Goal: Use online tool/utility: Utilize a website feature to perform a specific function

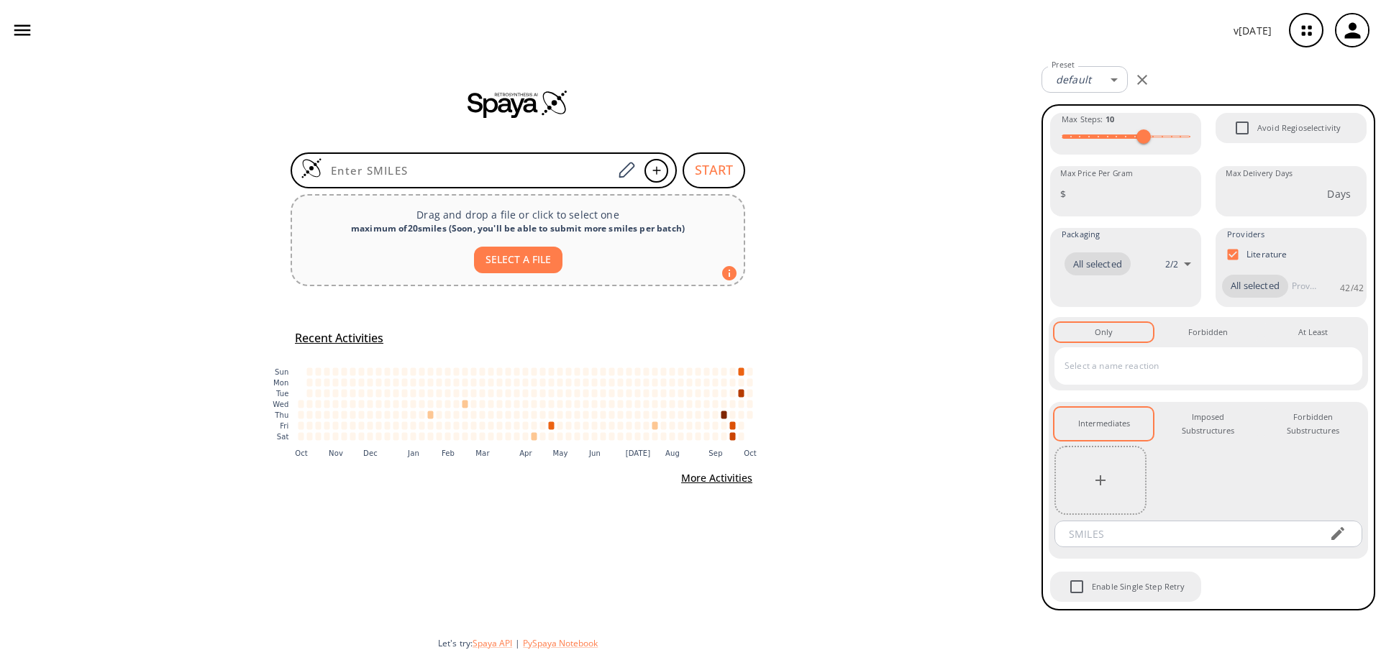
click at [534, 265] on button "SELECT A FILE" at bounding box center [518, 260] width 88 height 27
type input "C:\fakepath\L-054522.smi"
click at [481, 171] on input at bounding box center [467, 170] width 291 height 14
paste input "[H]c1c(c(c2c(c1[H])c(c(n2C([H])([H])[H])[H])/C(=C\3/c4c(c(c(c(n4)[H])[H])[H])N(…"
type input "[H]c1c(c(c2c(c1[H])c(c(n2C([H])([H])[H])[H])/C(=C\3/c4c(c(c(c(n4)[H])[H])[H])N(…"
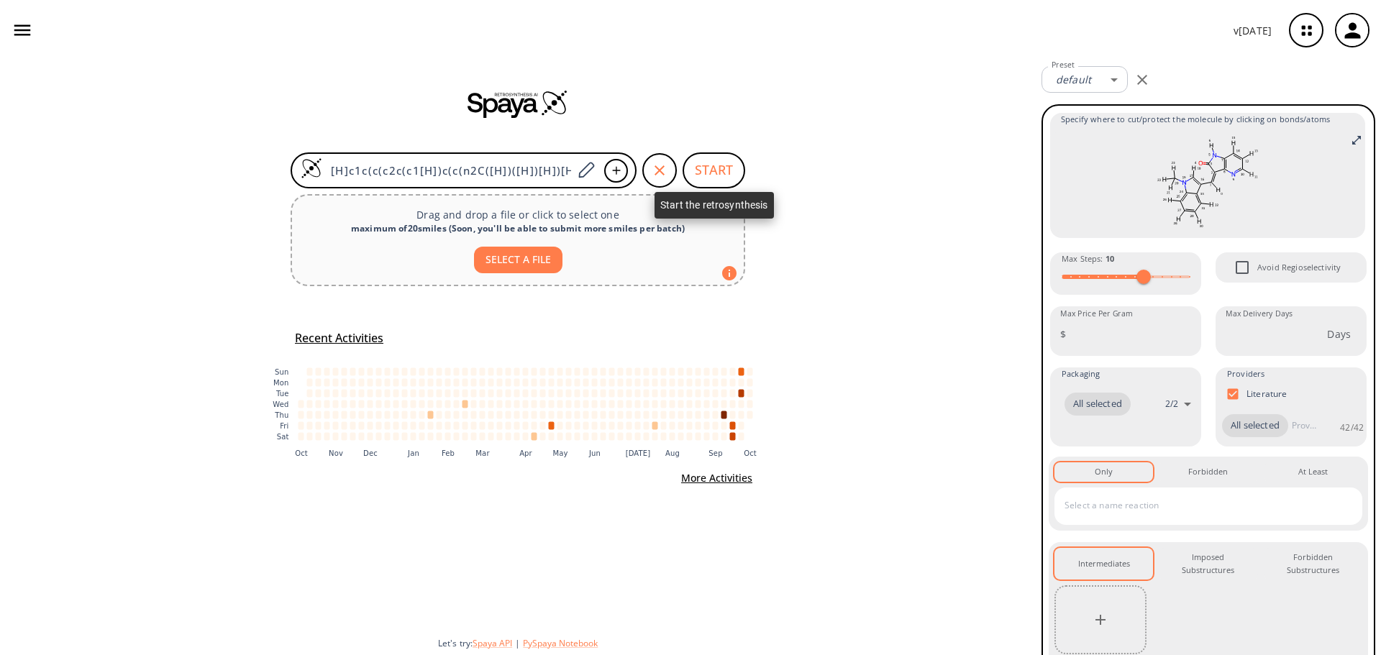
click at [725, 171] on button "START" at bounding box center [714, 170] width 63 height 36
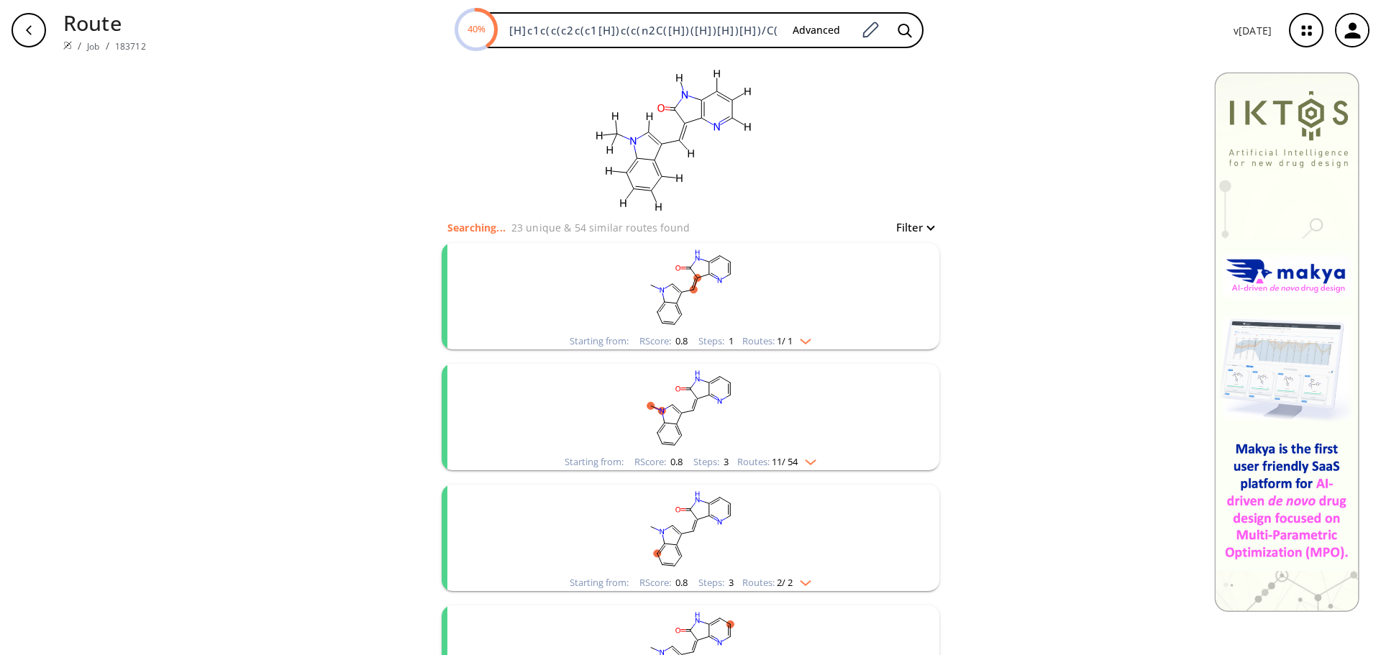
click at [1313, 32] on icon "button" at bounding box center [1307, 31] width 38 height 38
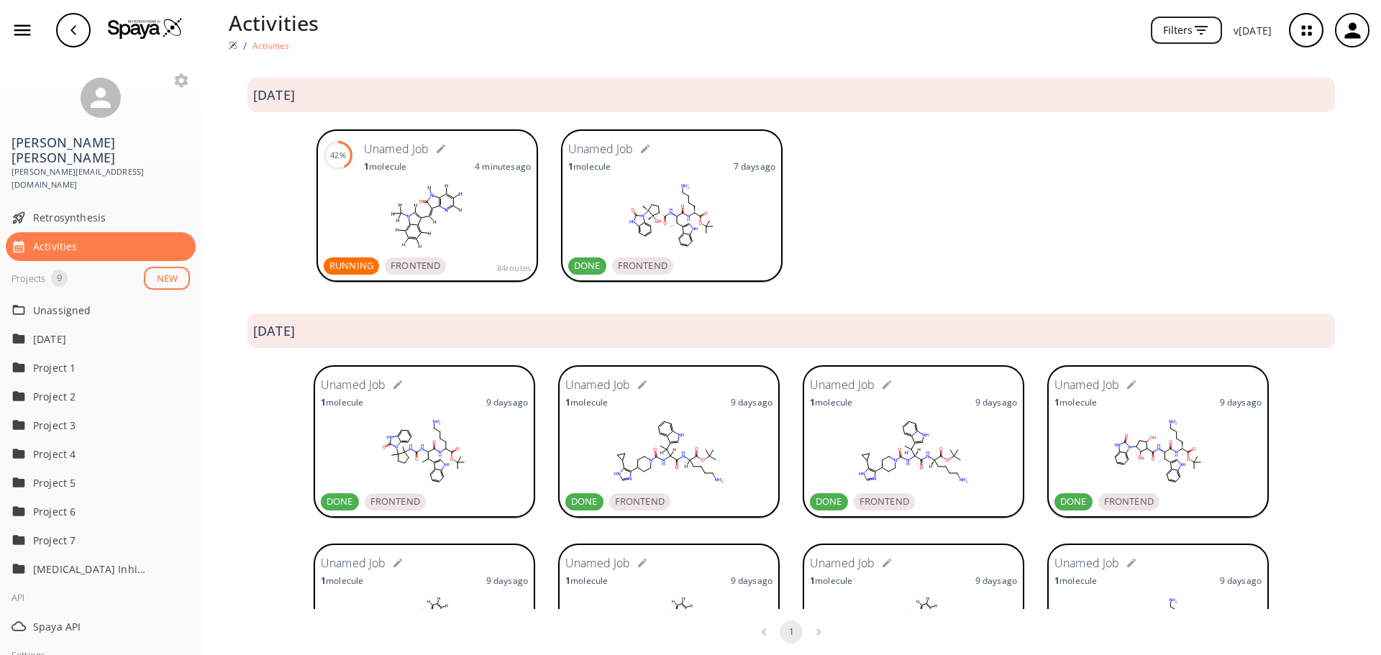
click at [674, 201] on rect at bounding box center [671, 216] width 207 height 72
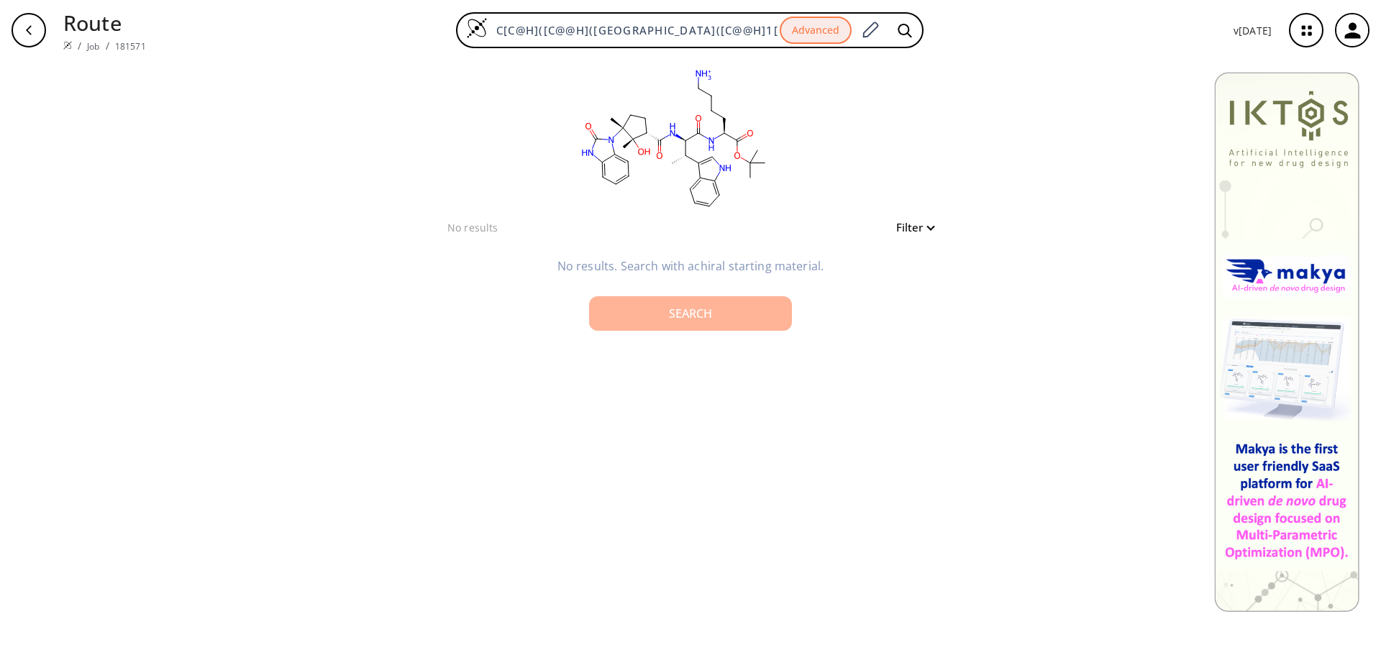
click at [696, 308] on div "Search" at bounding box center [691, 314] width 180 height 12
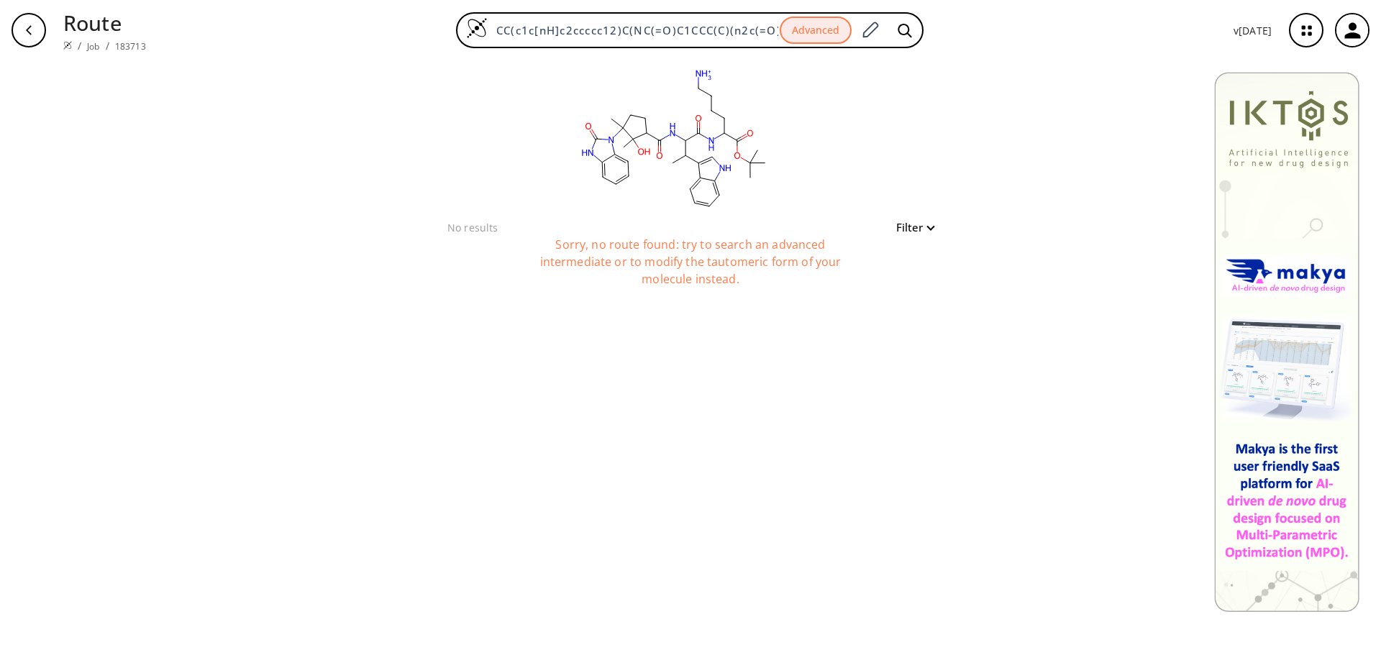
click at [29, 37] on div "button" at bounding box center [29, 30] width 35 height 35
type input "C[C@H]([C@@H](NC([C@@H]1[C@@](O)(C)[C@@]([n]2c(=O)[nH]c3c2cccc3)(C)CC1)=O)C(N[C…"
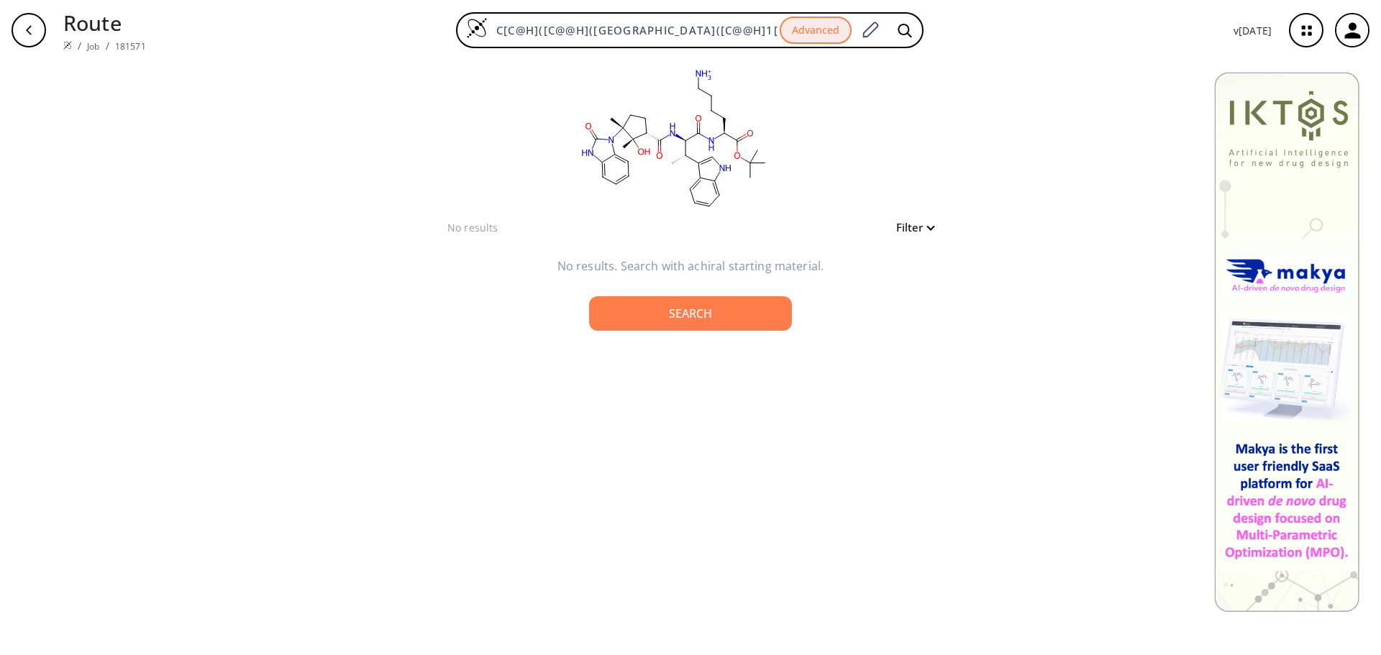
click at [1314, 27] on icon "button" at bounding box center [1307, 31] width 38 height 38
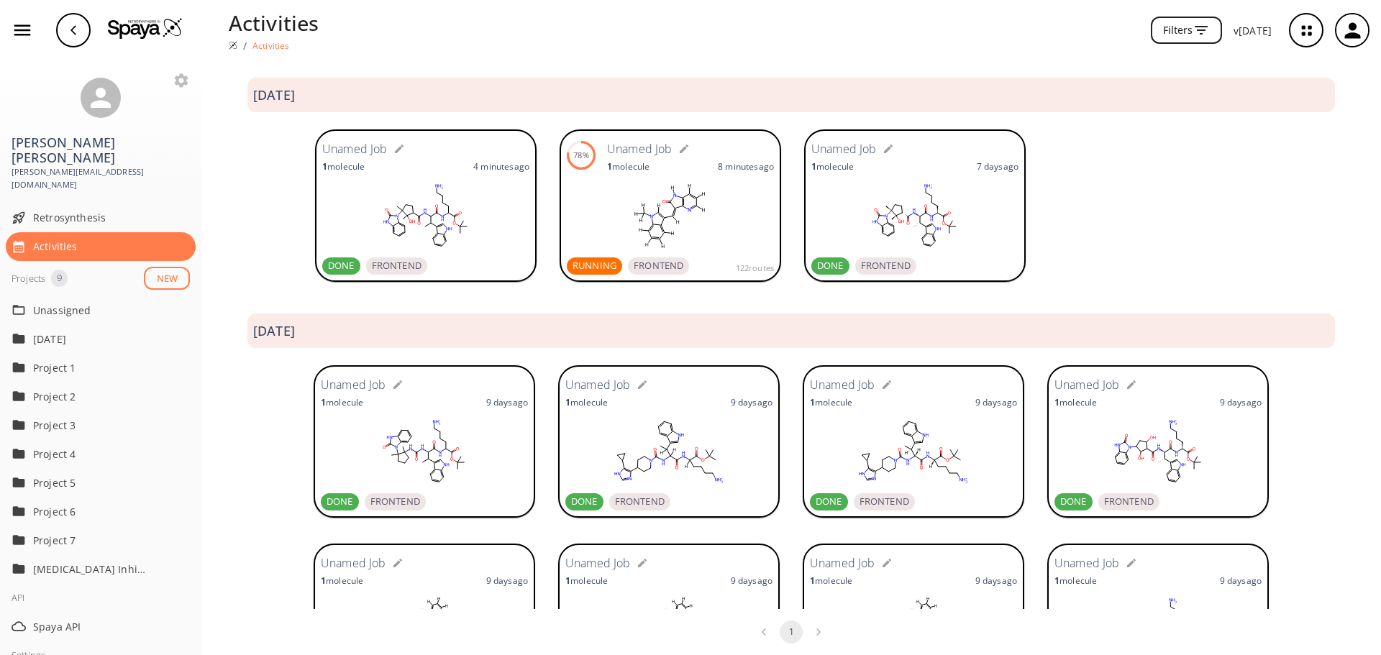
click at [588, 199] on rect at bounding box center [670, 216] width 207 height 72
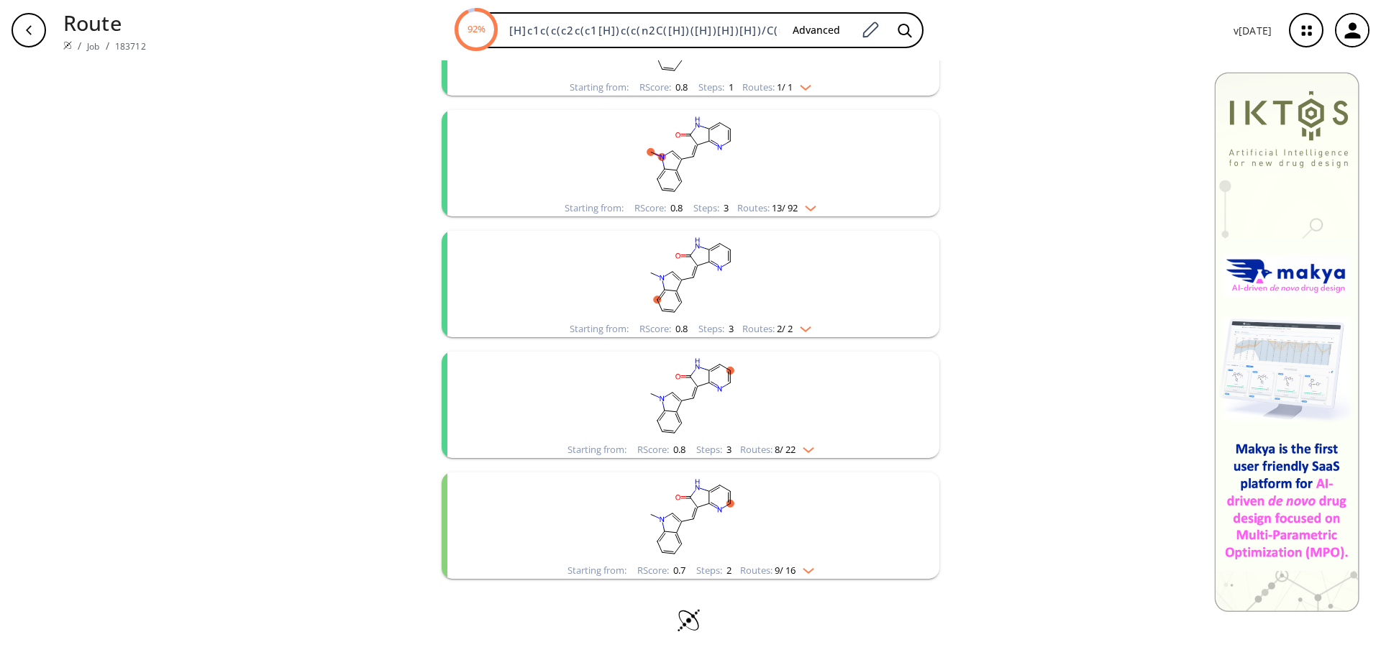
scroll to position [257, 0]
click at [596, 353] on rect "clusters" at bounding box center [691, 394] width 374 height 90
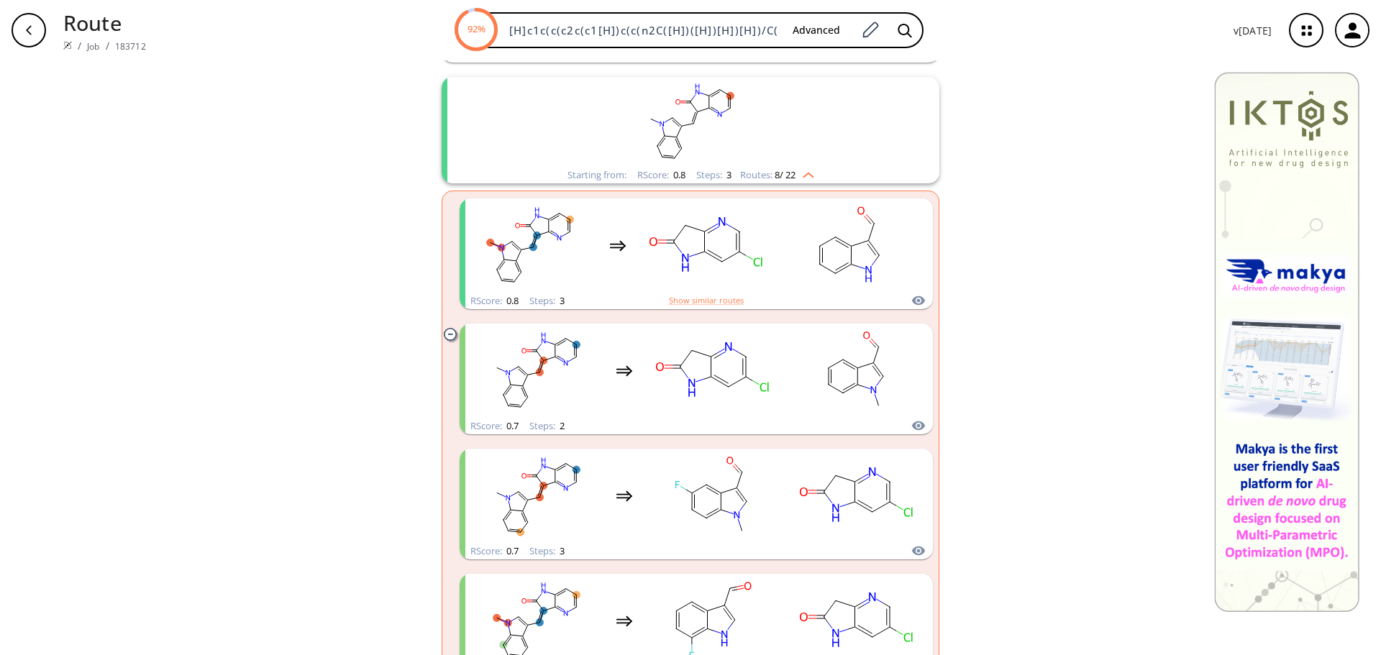
scroll to position [545, 0]
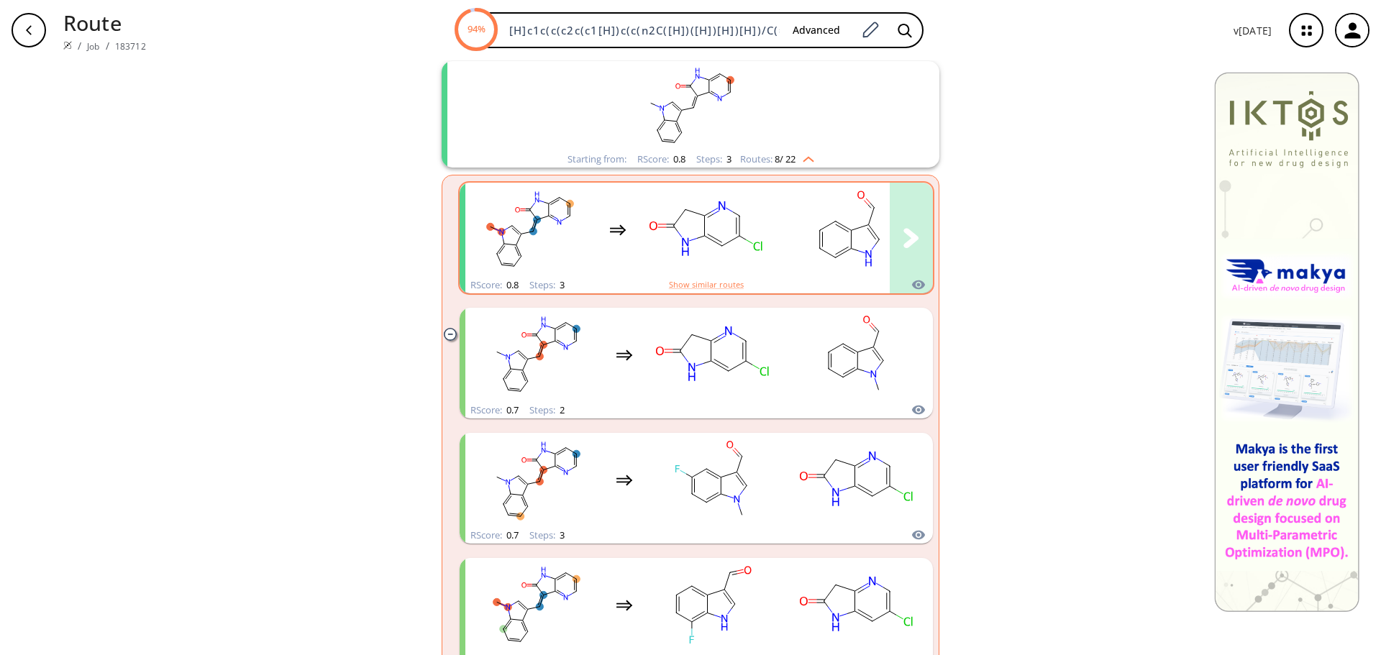
click at [644, 260] on rect "clusters" at bounding box center [705, 230] width 129 height 90
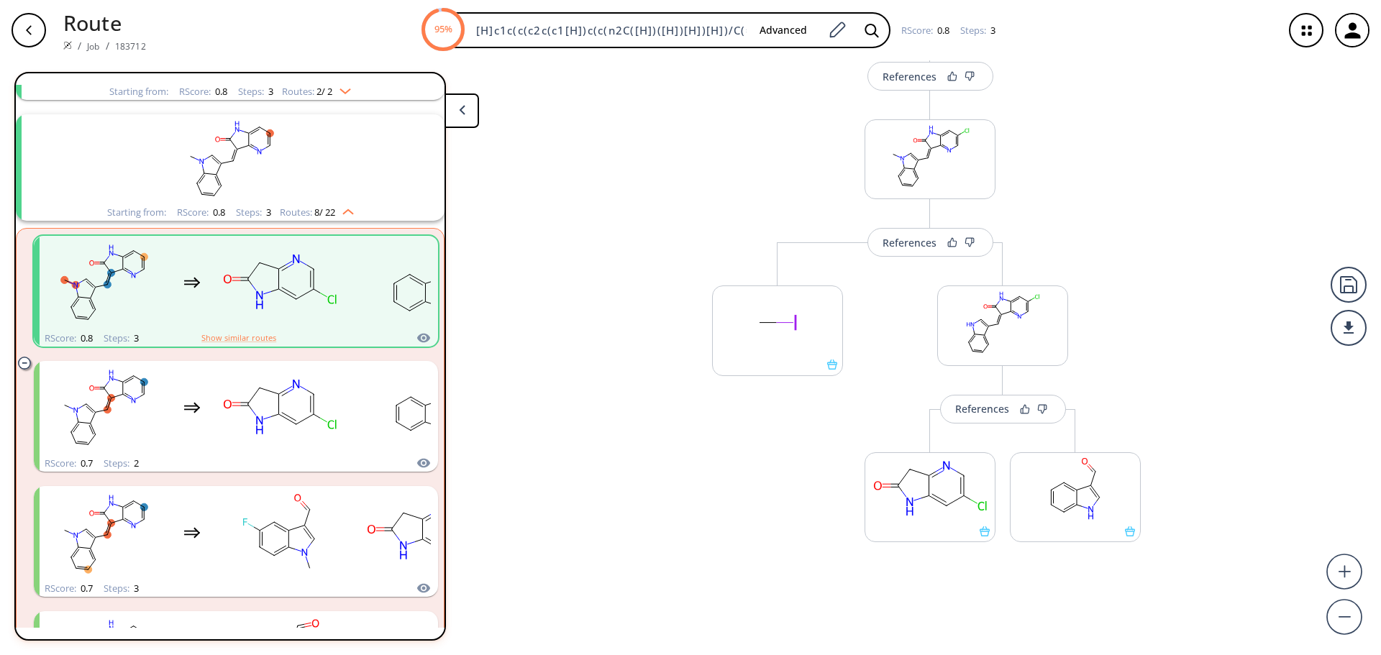
scroll to position [181, 0]
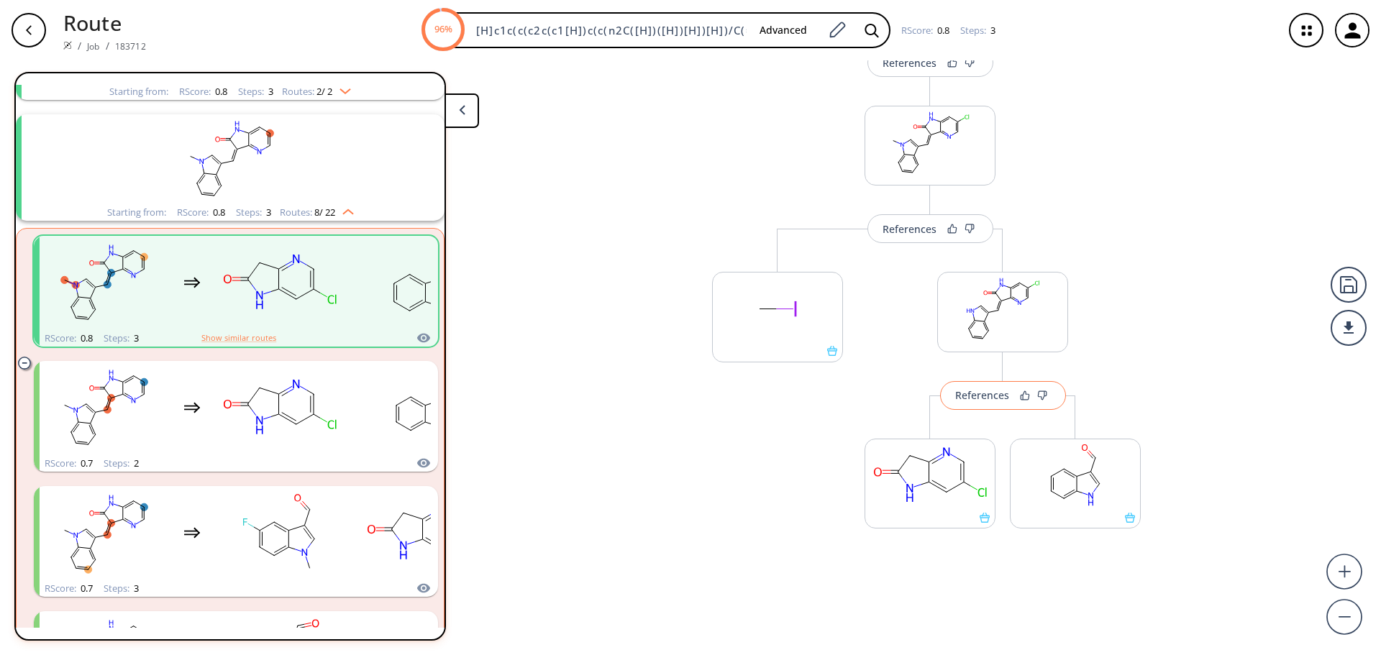
click at [983, 399] on div "References" at bounding box center [982, 395] width 54 height 9
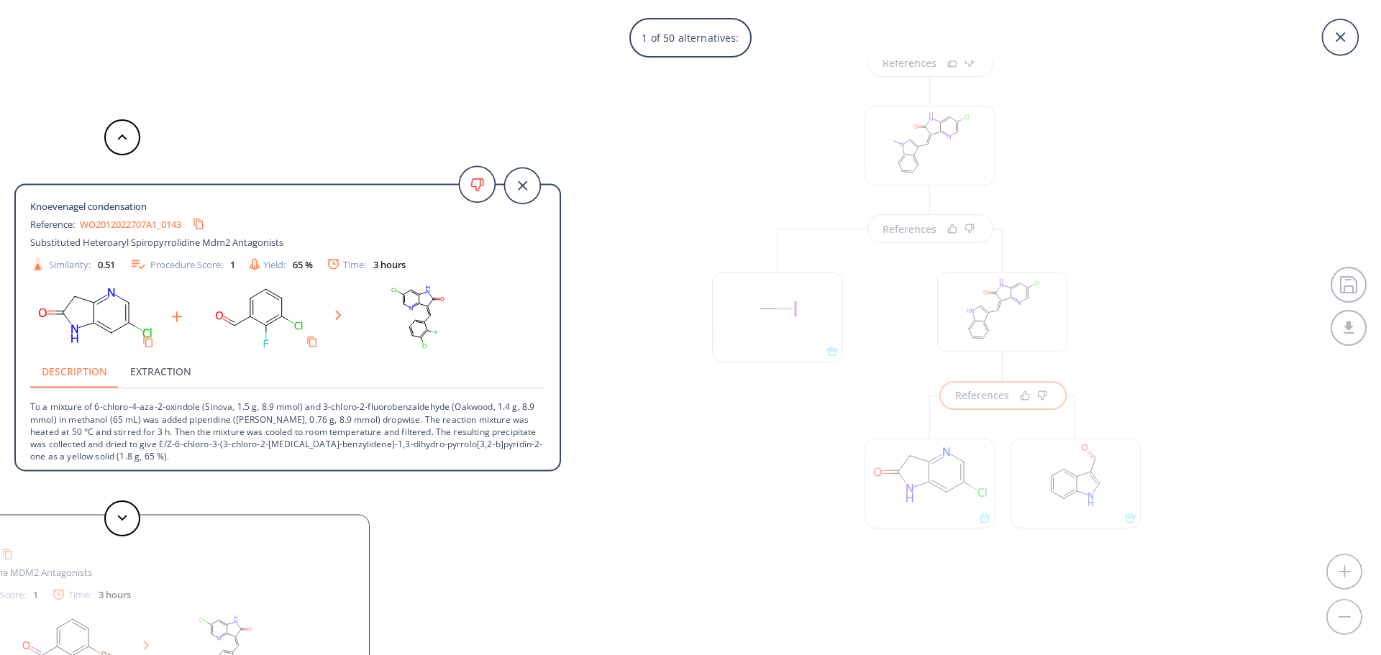
click at [713, 399] on div "1 of 50 alternatives: Knoevenagel condensation Reference: WO2012022707A1_0143 S…" at bounding box center [690, 327] width 1381 height 655
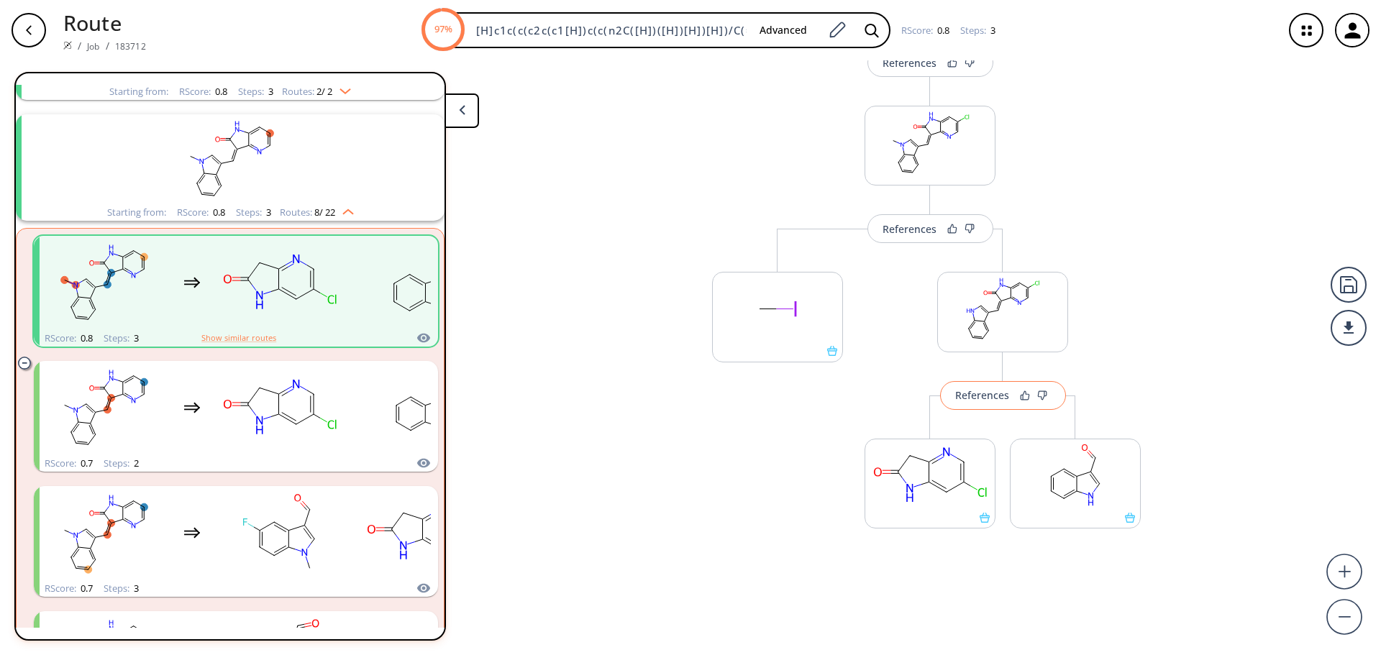
click at [993, 403] on button "References" at bounding box center [1003, 395] width 126 height 29
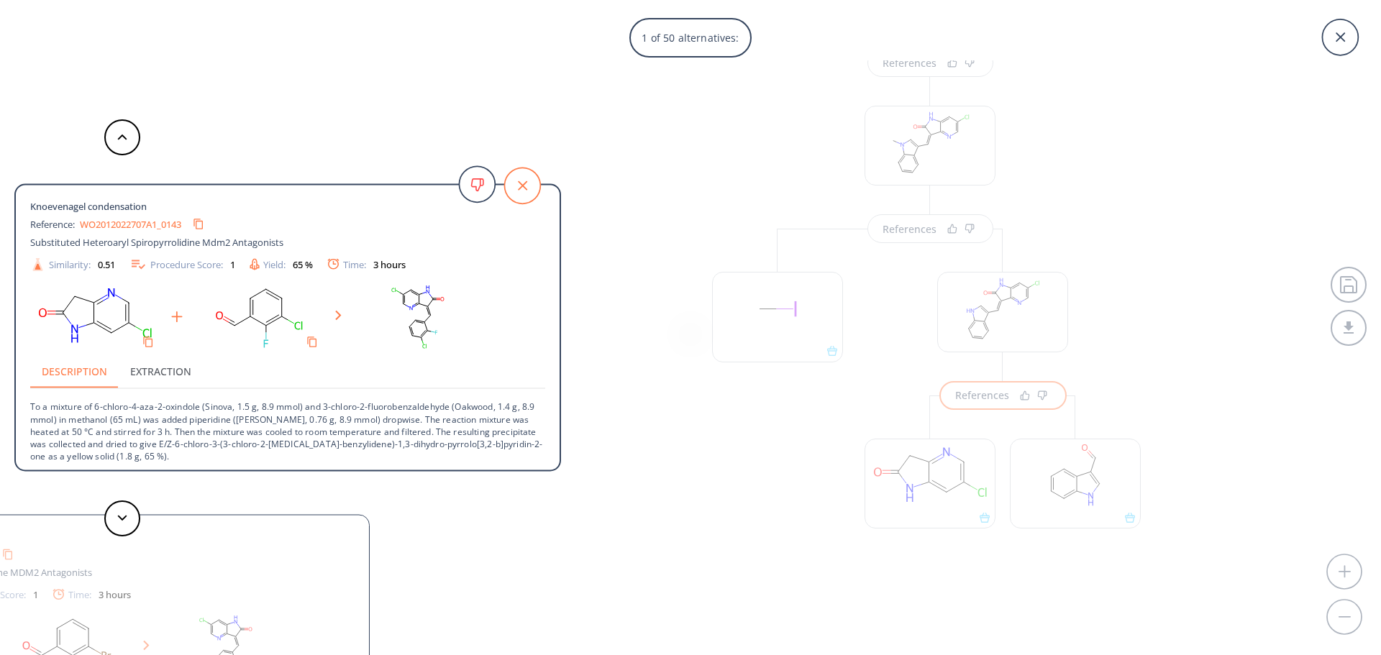
click at [525, 188] on icon at bounding box center [522, 185] width 9 height 9
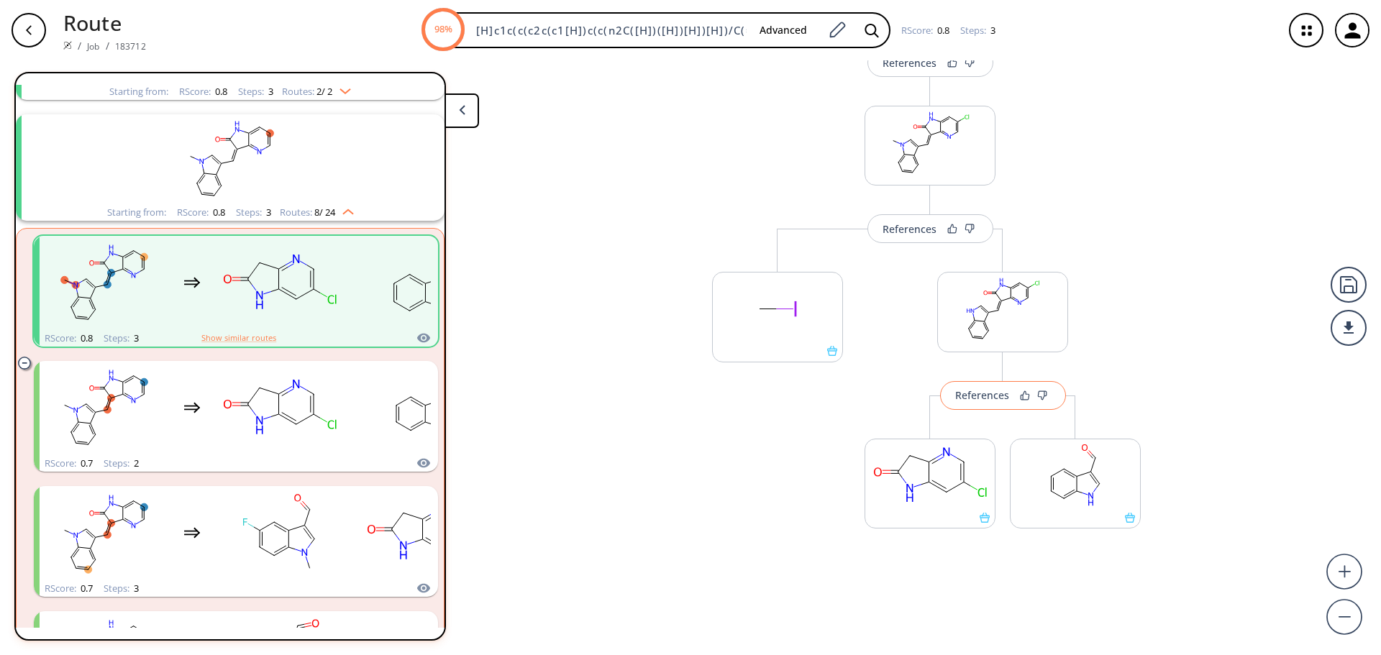
click at [981, 405] on button "References" at bounding box center [1003, 395] width 126 height 29
